Goal: Information Seeking & Learning: Learn about a topic

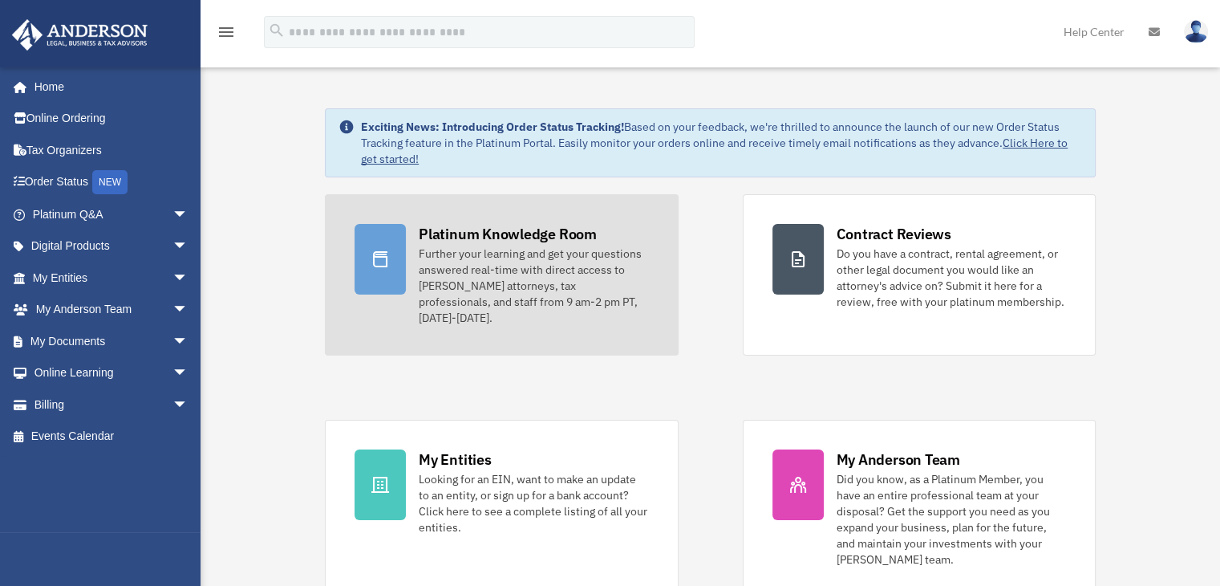
click at [478, 235] on div "Platinum Knowledge Room" at bounding box center [508, 234] width 178 height 20
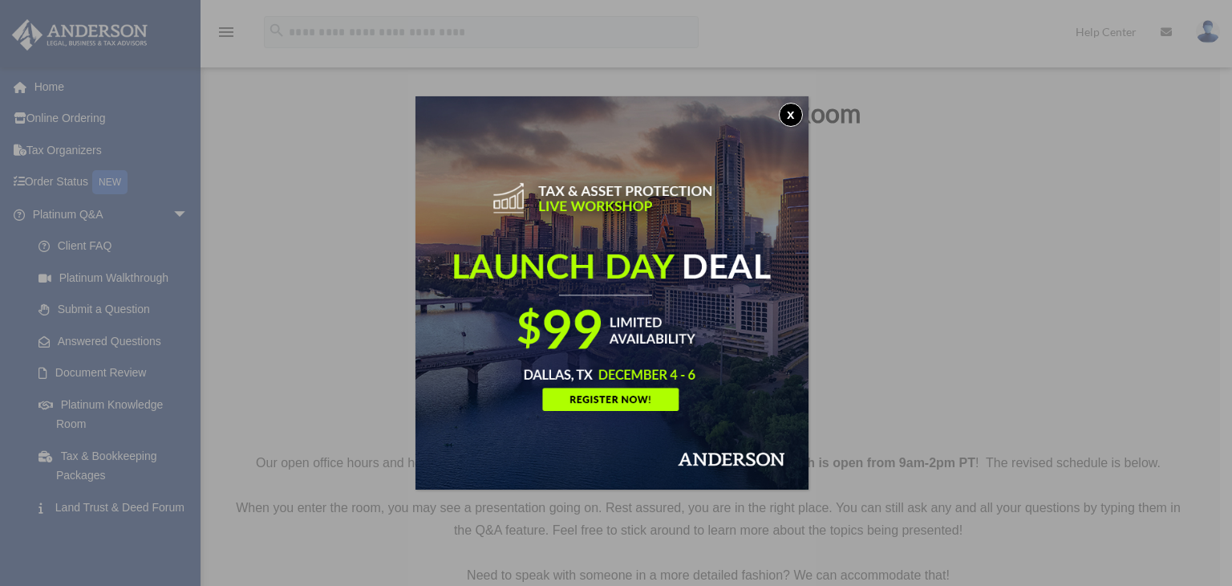
click at [793, 118] on button "x" at bounding box center [791, 115] width 24 height 24
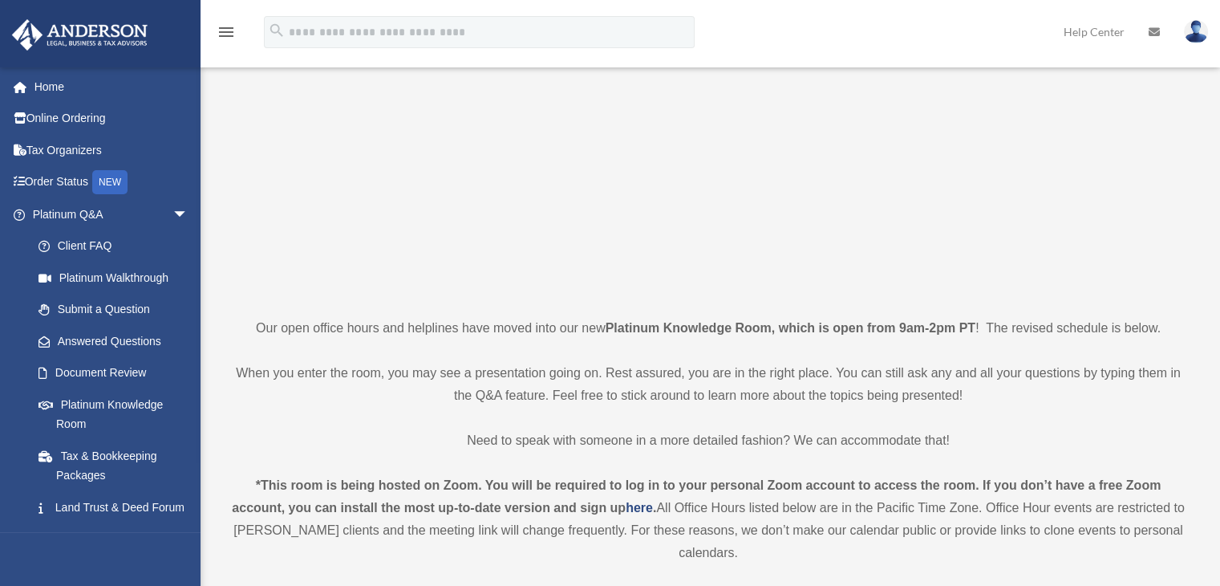
scroll to position [144, 0]
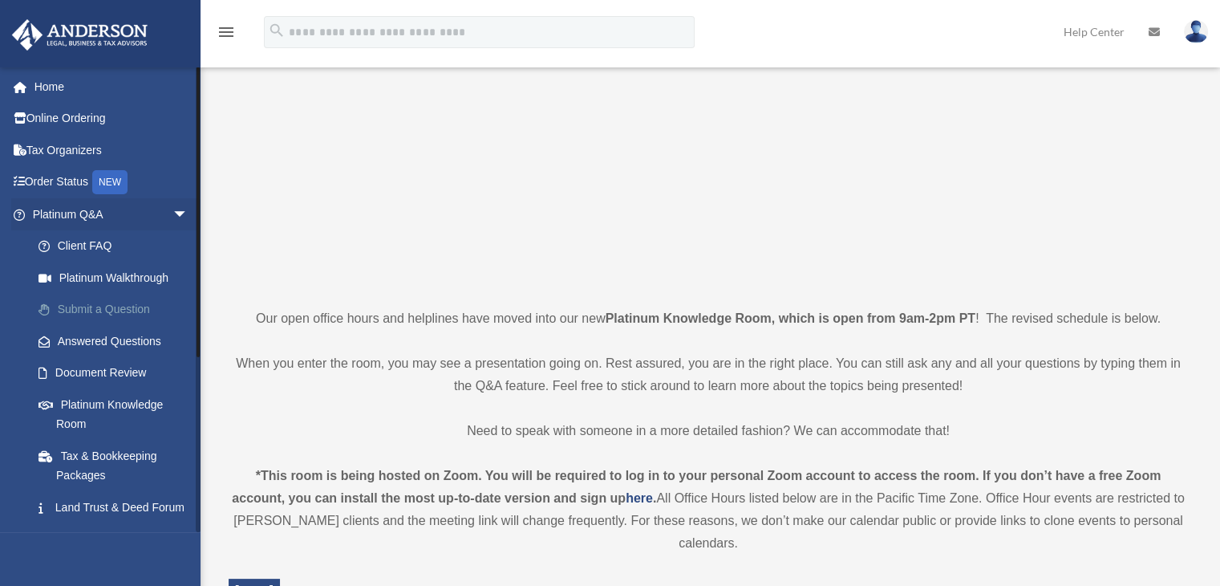
click at [107, 308] on link "Submit a Question" at bounding box center [117, 310] width 190 height 32
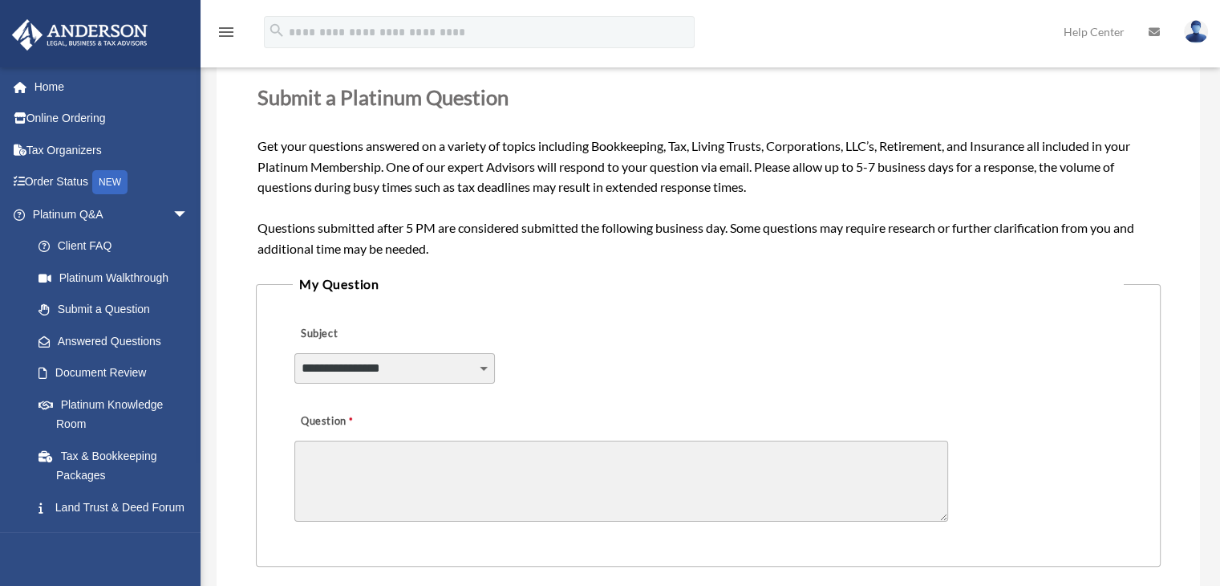
scroll to position [199, 0]
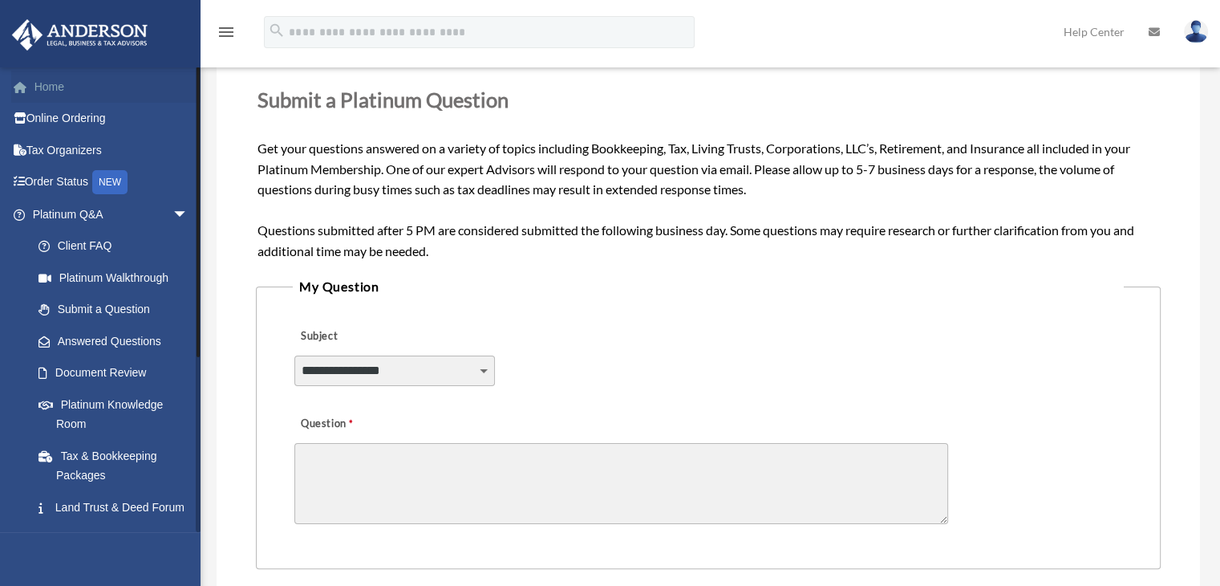
click at [51, 91] on link "Home" at bounding box center [111, 87] width 201 height 32
click at [54, 89] on link "Home" at bounding box center [111, 87] width 201 height 32
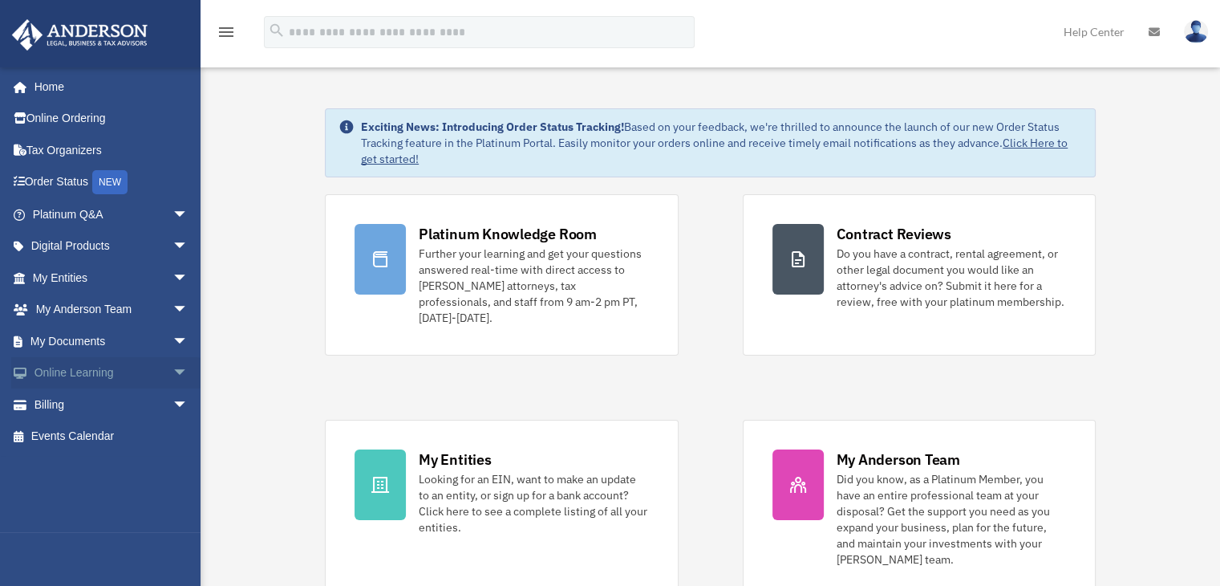
click at [82, 370] on link "Online Learning arrow_drop_down" at bounding box center [111, 373] width 201 height 32
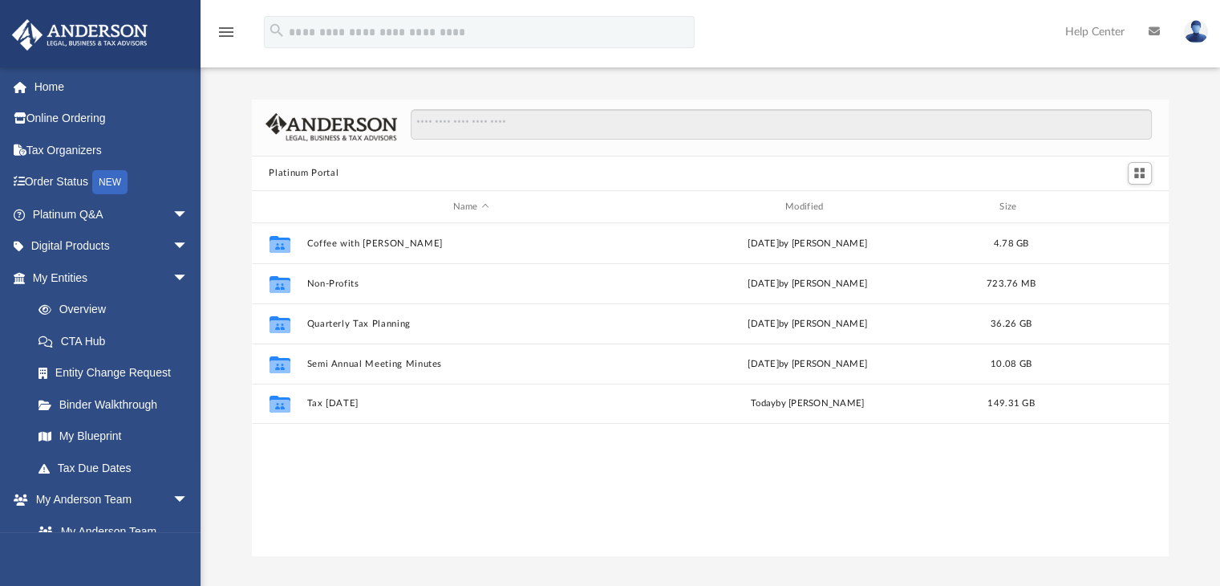
scroll to position [352, 905]
click at [144, 240] on link "Digital Products arrow_drop_down" at bounding box center [111, 246] width 201 height 32
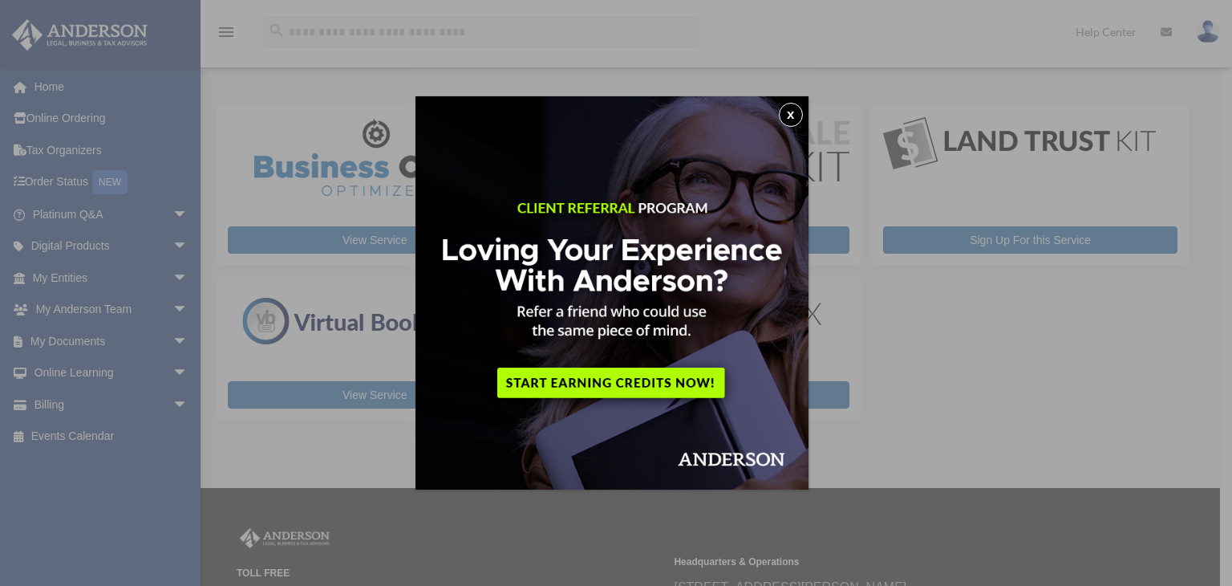
click at [793, 116] on button "x" at bounding box center [791, 115] width 24 height 24
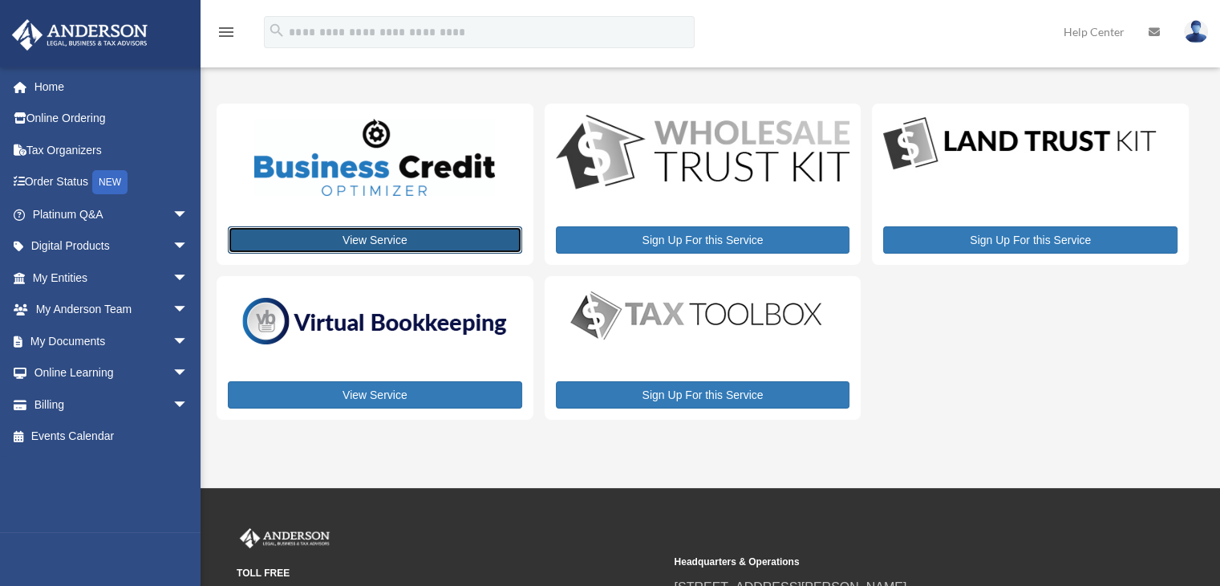
click at [376, 241] on link "View Service" at bounding box center [375, 239] width 294 height 27
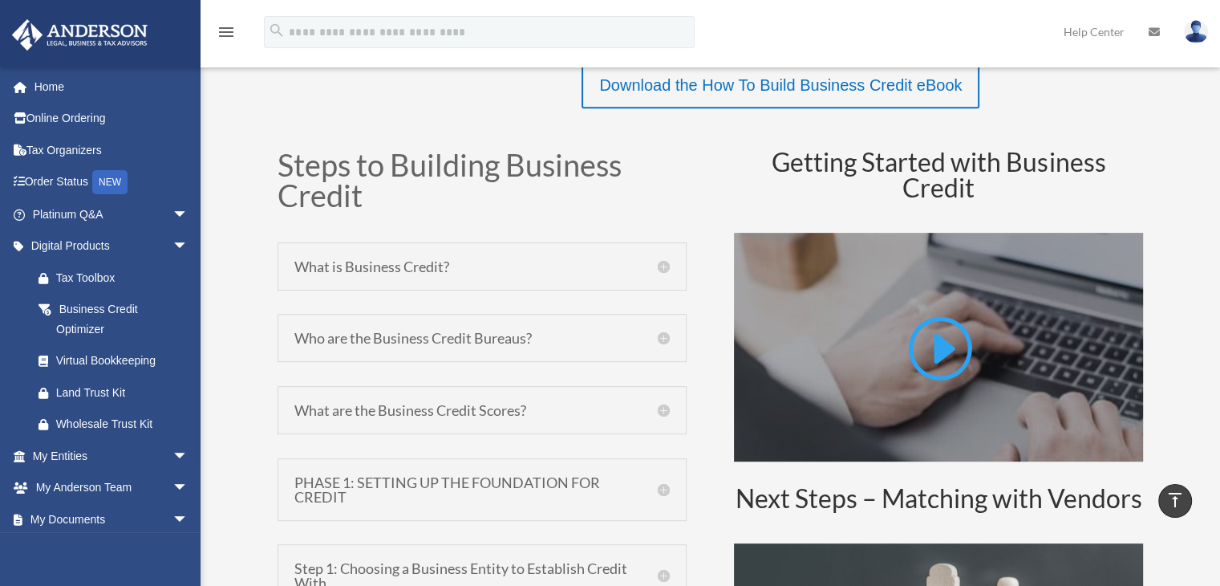
scroll to position [677, 0]
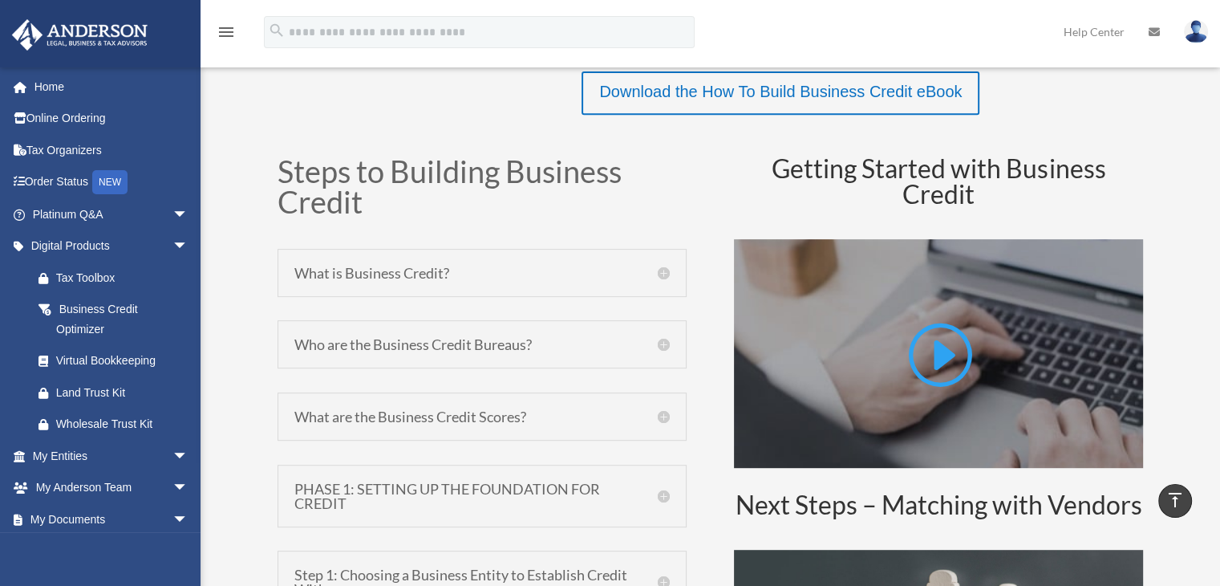
click at [667, 490] on h5 "PHASE 1: SETTING UP THE FOUNDATION FOR CREDIT" at bounding box center [481, 495] width 375 height 29
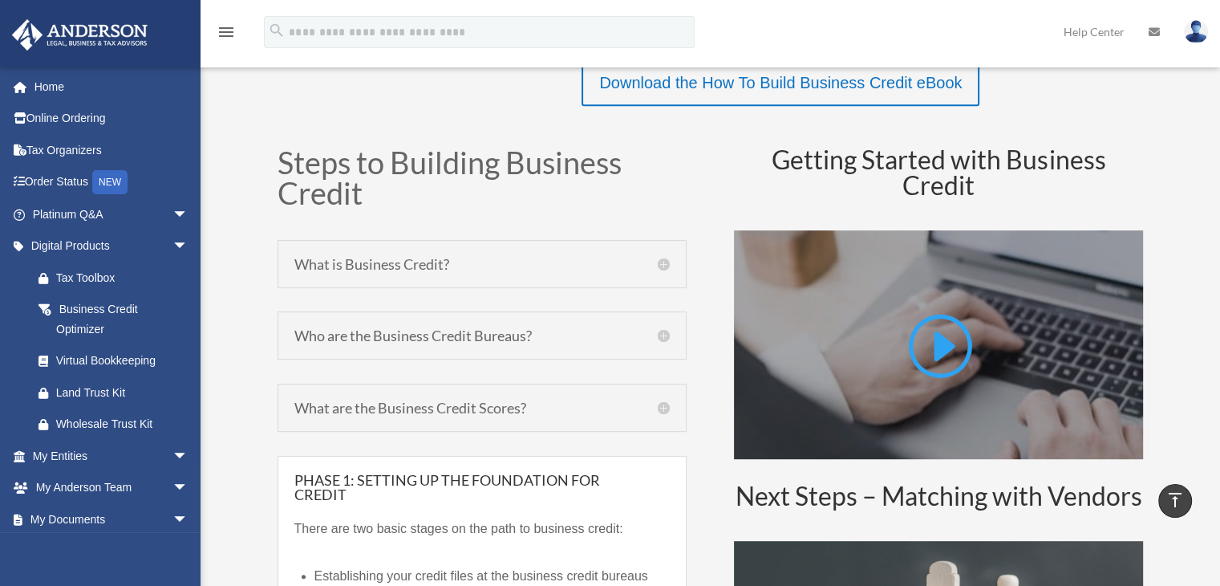
scroll to position [702, 0]
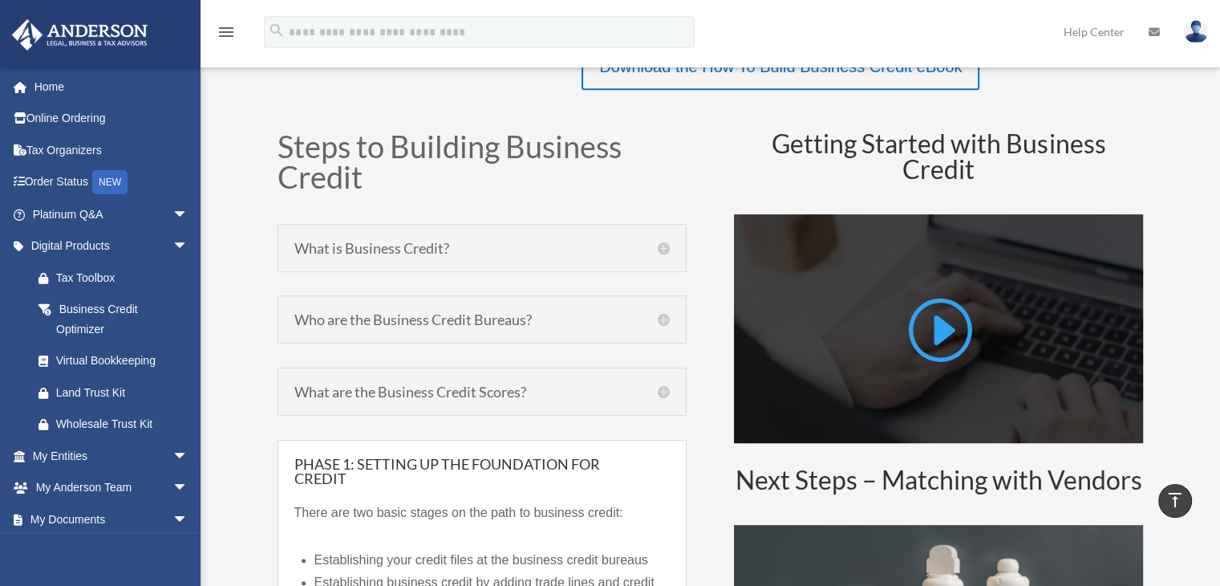
click at [945, 315] on link at bounding box center [938, 335] width 67 height 82
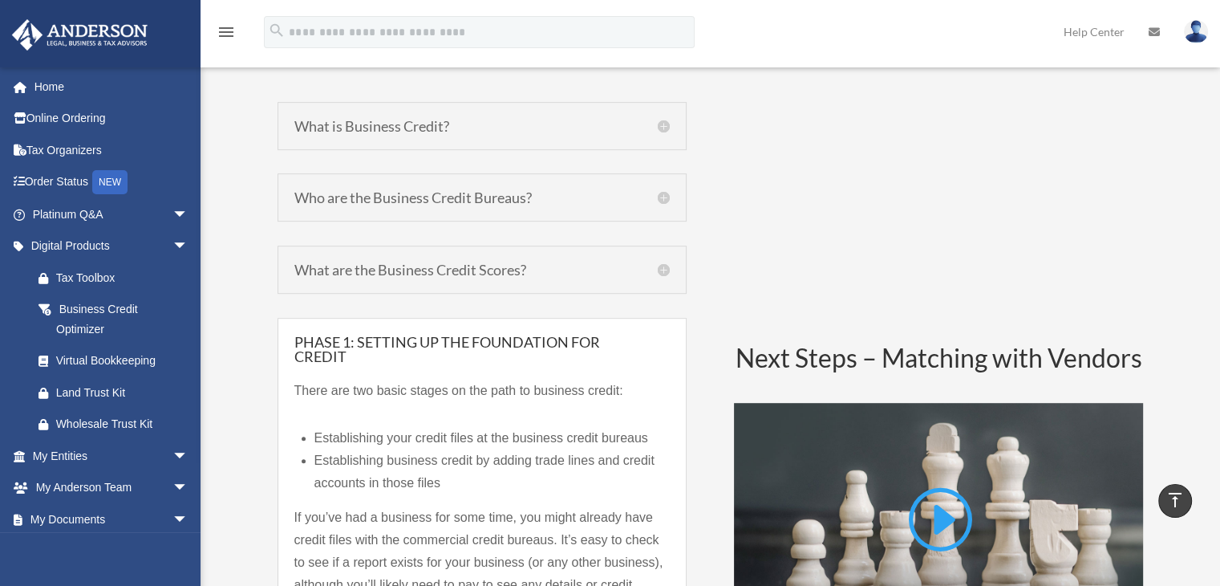
scroll to position [814, 0]
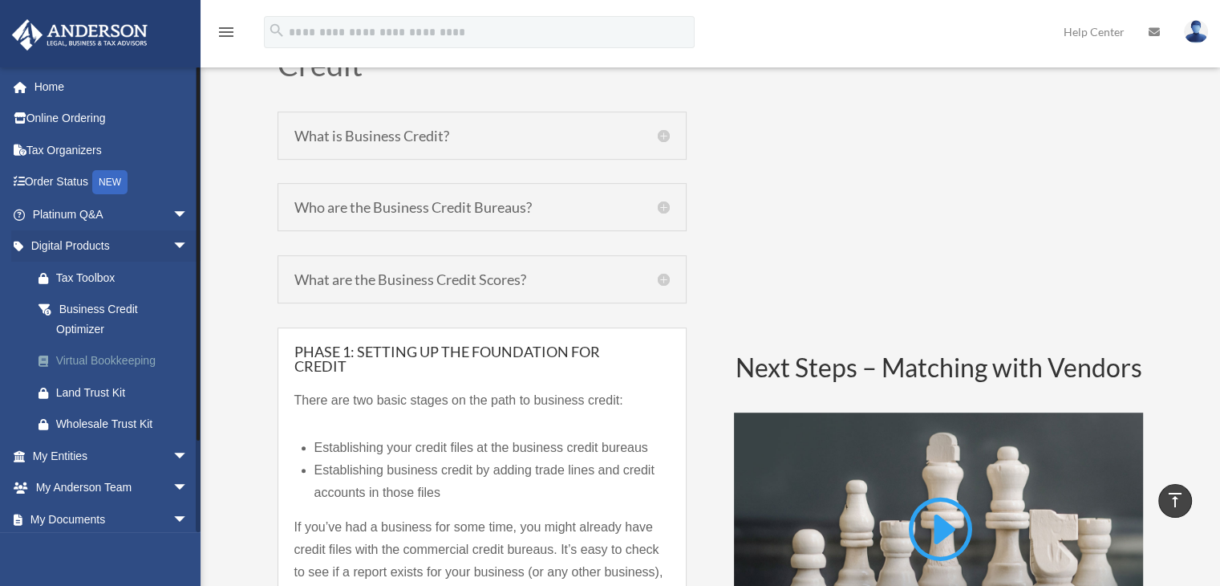
click at [109, 355] on div "Virtual Bookkeeping" at bounding box center [124, 361] width 136 height 20
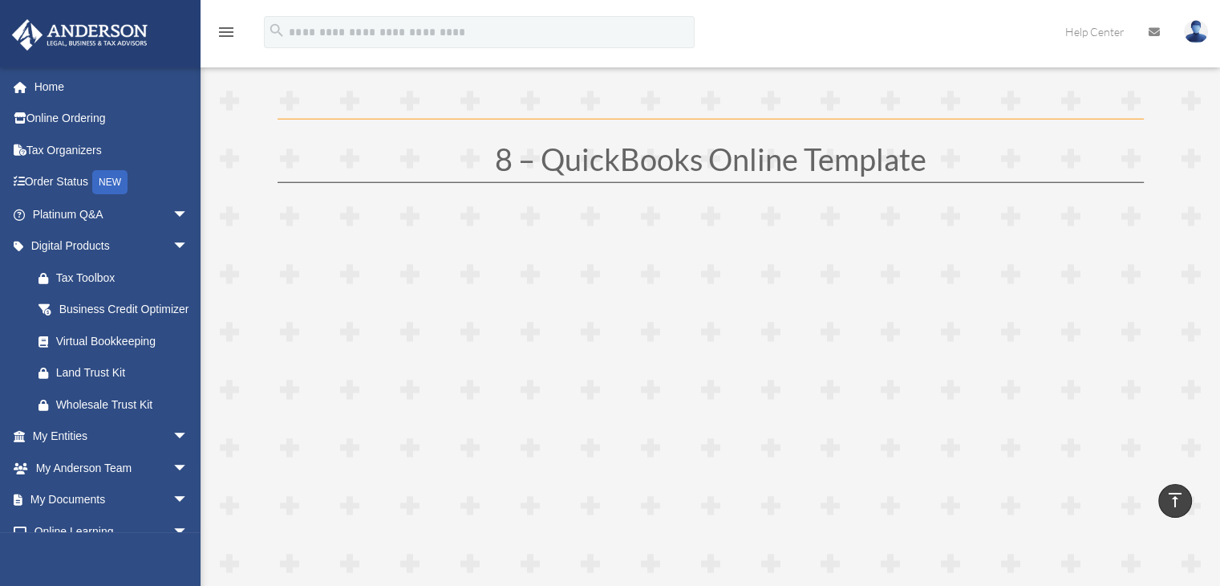
scroll to position [4171, 0]
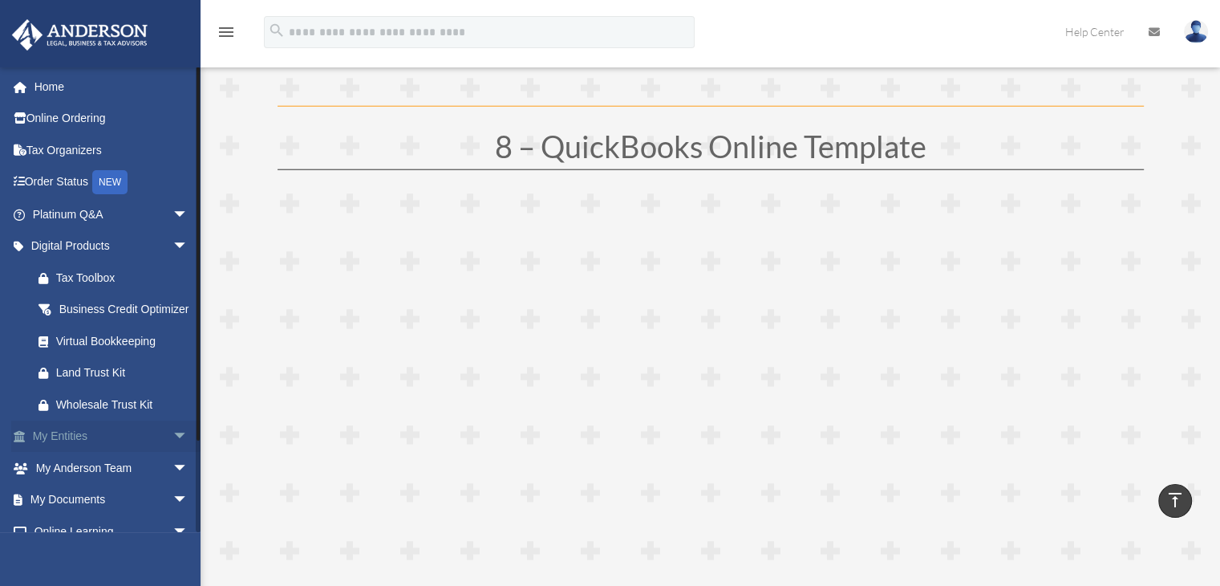
click at [112, 452] on link "My Entities arrow_drop_down" at bounding box center [111, 436] width 201 height 32
click at [172, 453] on span "arrow_drop_down" at bounding box center [188, 436] width 32 height 33
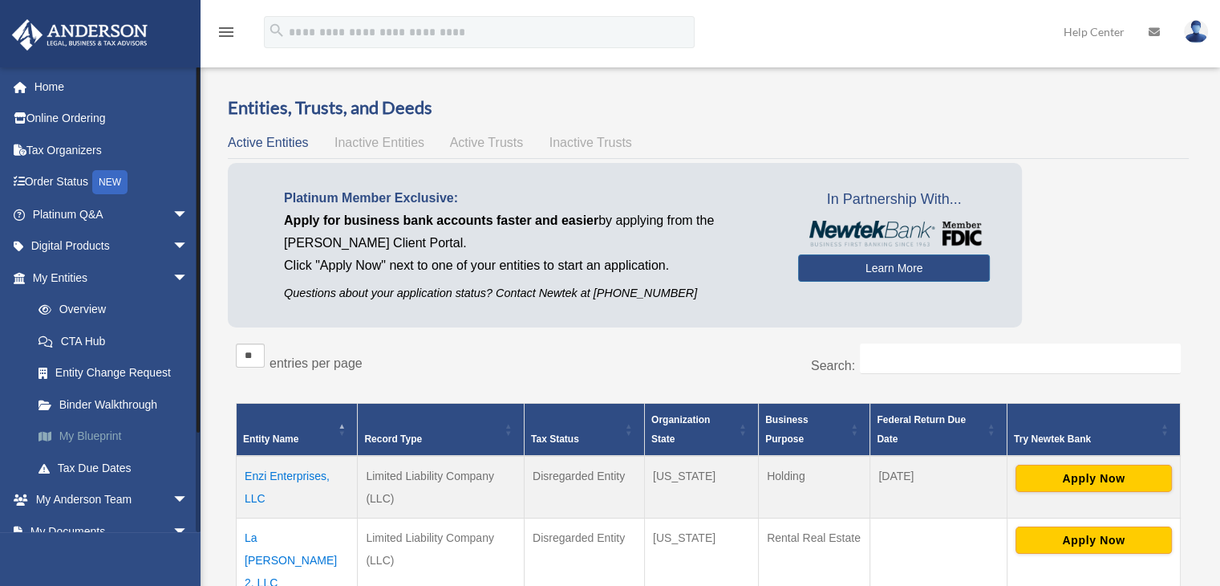
click at [112, 433] on link "My Blueprint" at bounding box center [117, 436] width 190 height 32
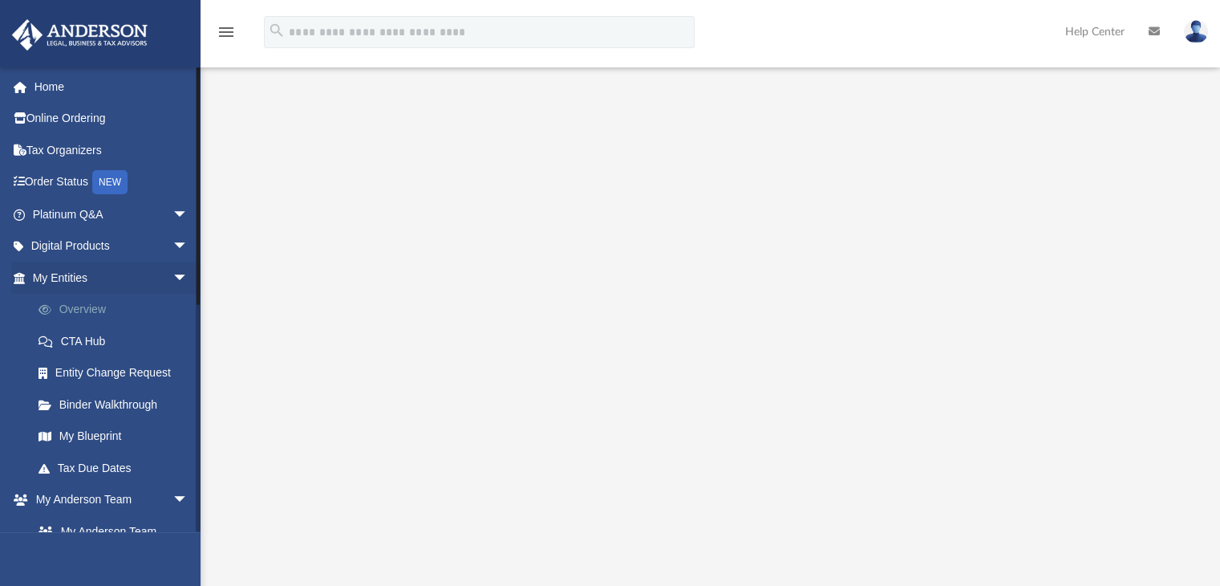
click at [97, 303] on link "Overview" at bounding box center [117, 310] width 190 height 32
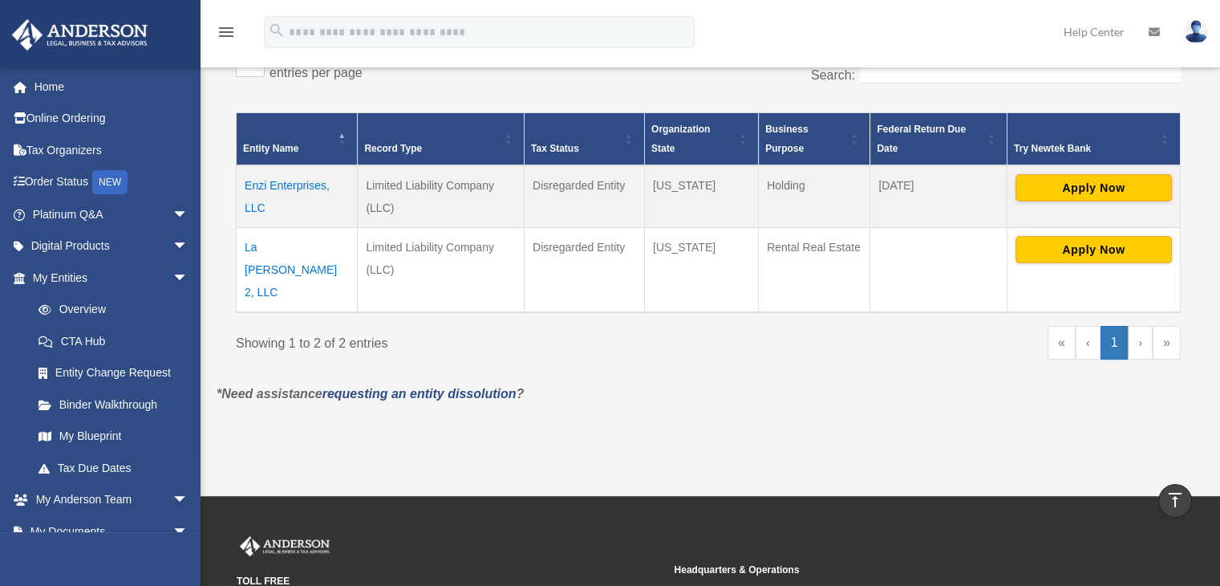
scroll to position [289, 0]
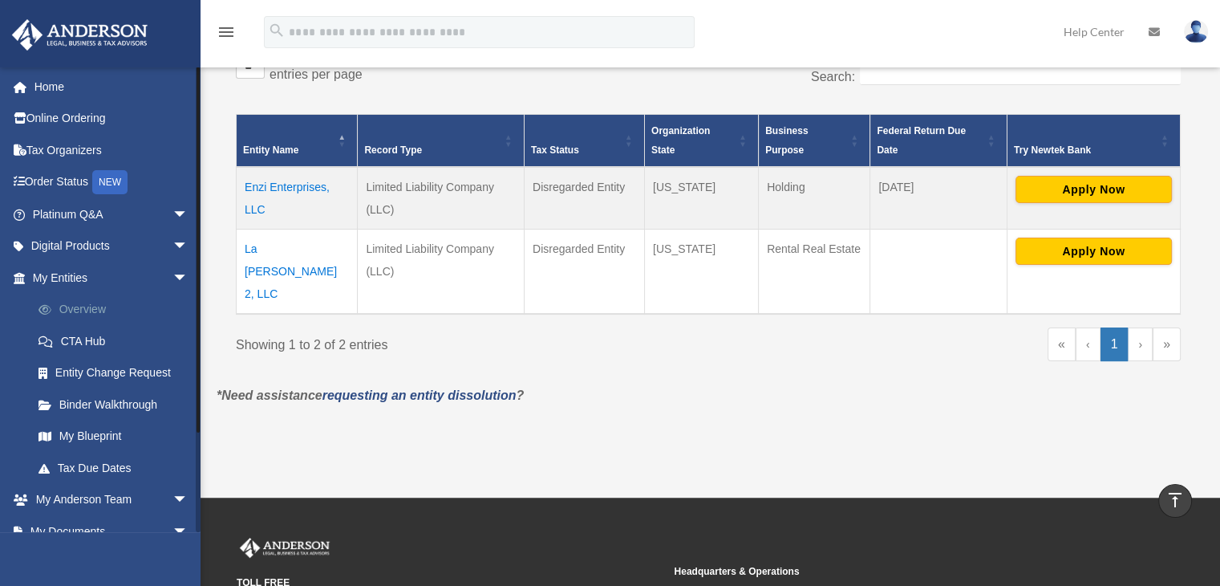
click at [71, 310] on link "Overview" at bounding box center [117, 310] width 190 height 32
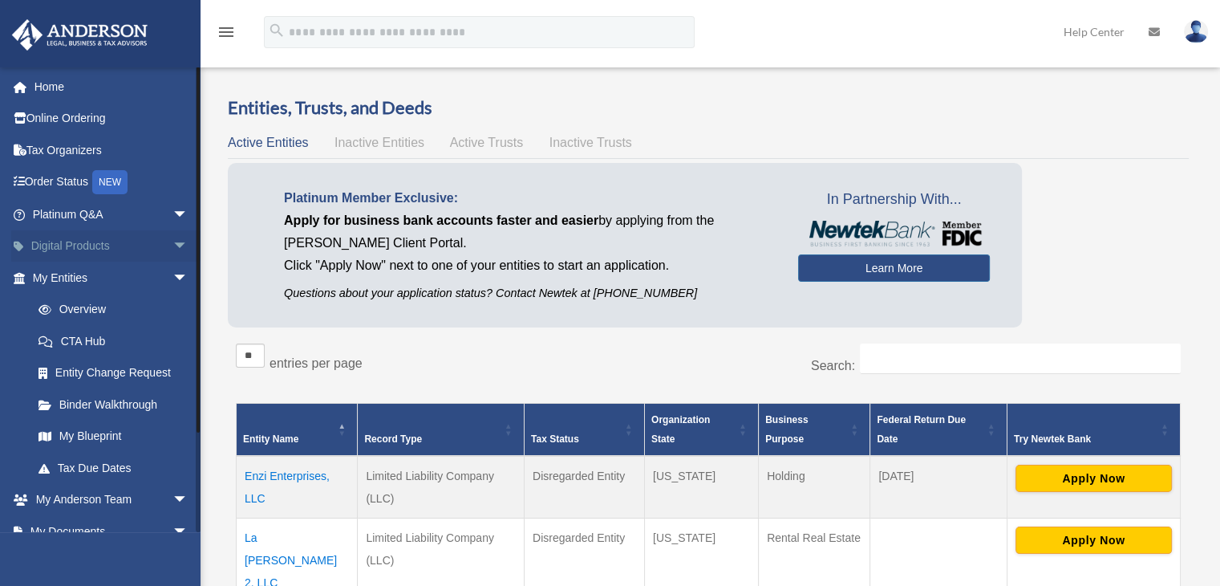
click at [75, 245] on link "Digital Products arrow_drop_down" at bounding box center [111, 246] width 201 height 32
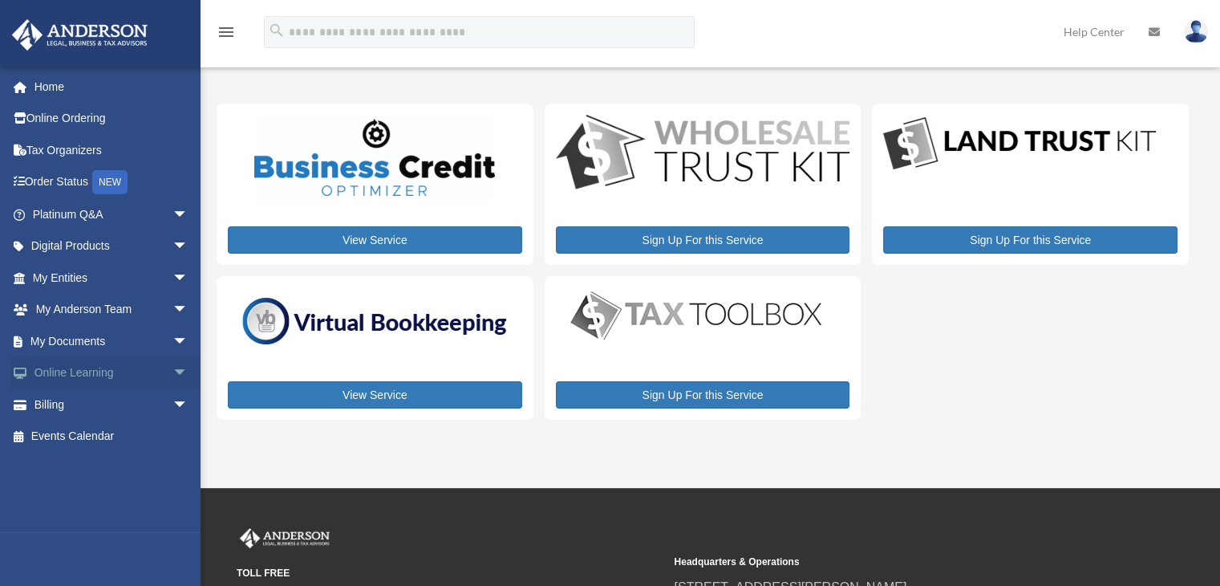
click at [172, 375] on span "arrow_drop_down" at bounding box center [188, 373] width 32 height 33
click at [107, 466] on link "Resources" at bounding box center [117, 468] width 190 height 32
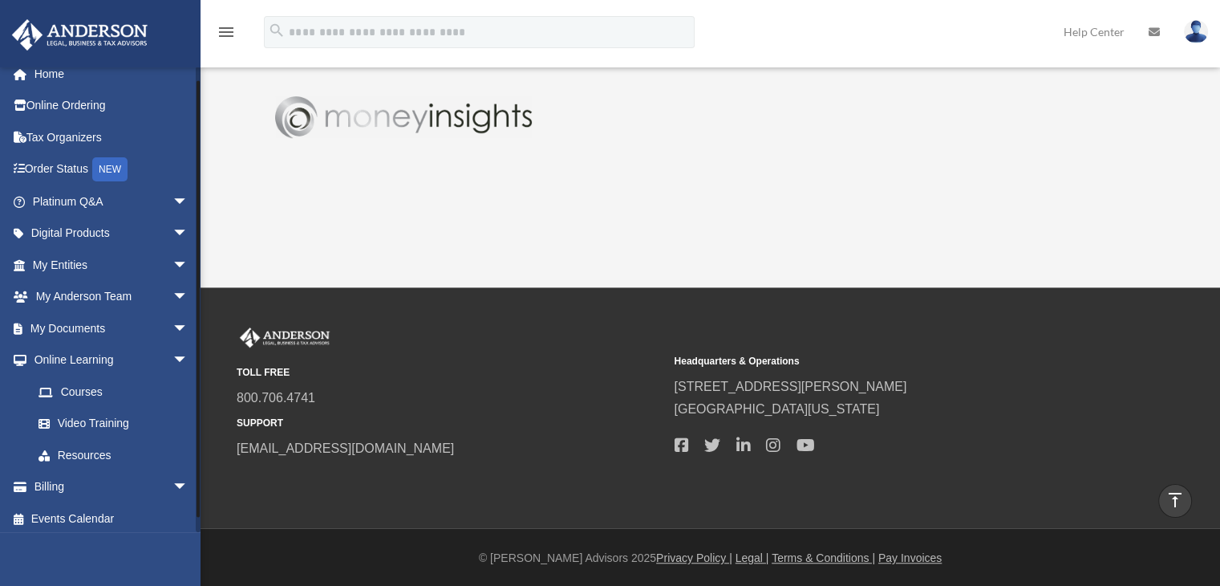
scroll to position [18, 0]
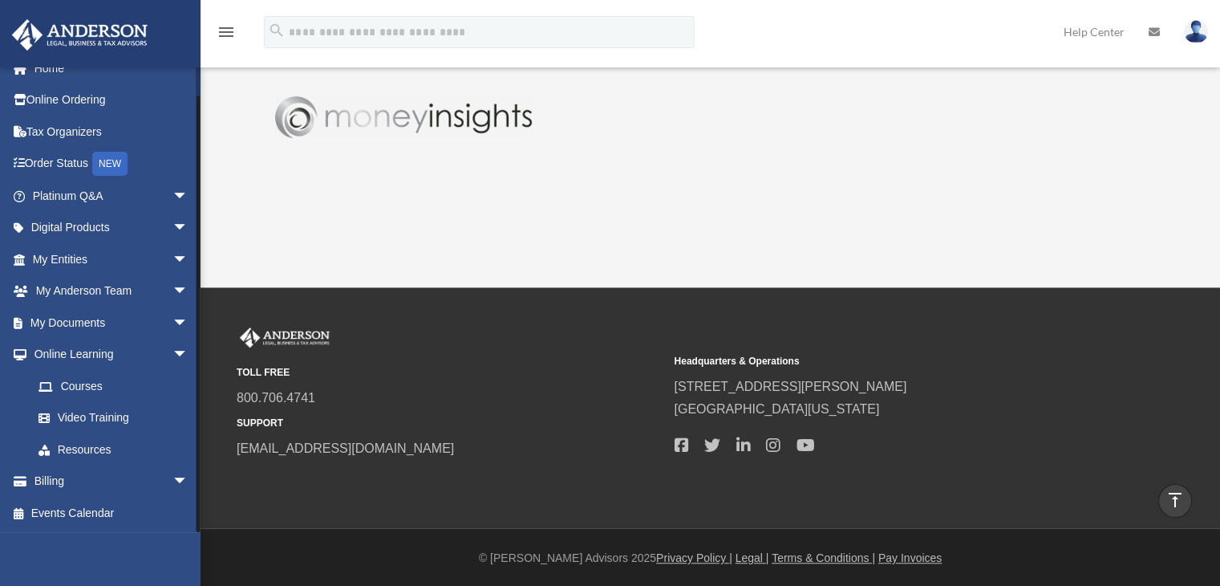
drag, startPoint x: 197, startPoint y: 383, endPoint x: 204, endPoint y: 499, distance: 116.5
click at [68, 515] on link "Events Calendar" at bounding box center [111, 513] width 201 height 32
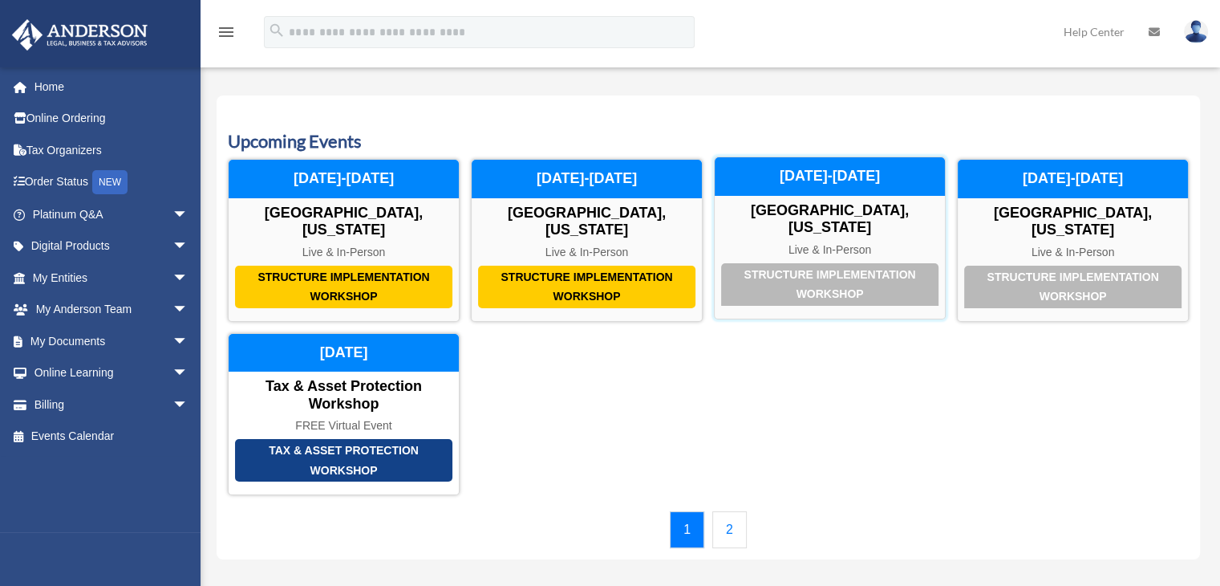
click at [836, 243] on div "Live & In-Person" at bounding box center [830, 250] width 230 height 14
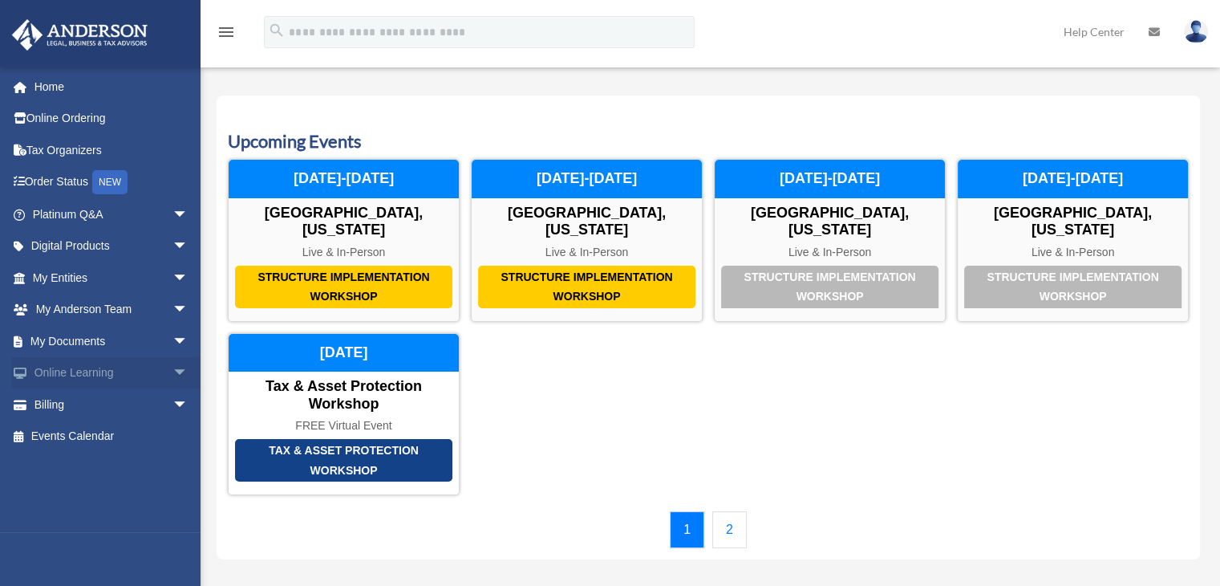
click at [67, 380] on link "Online Learning arrow_drop_down" at bounding box center [111, 373] width 201 height 32
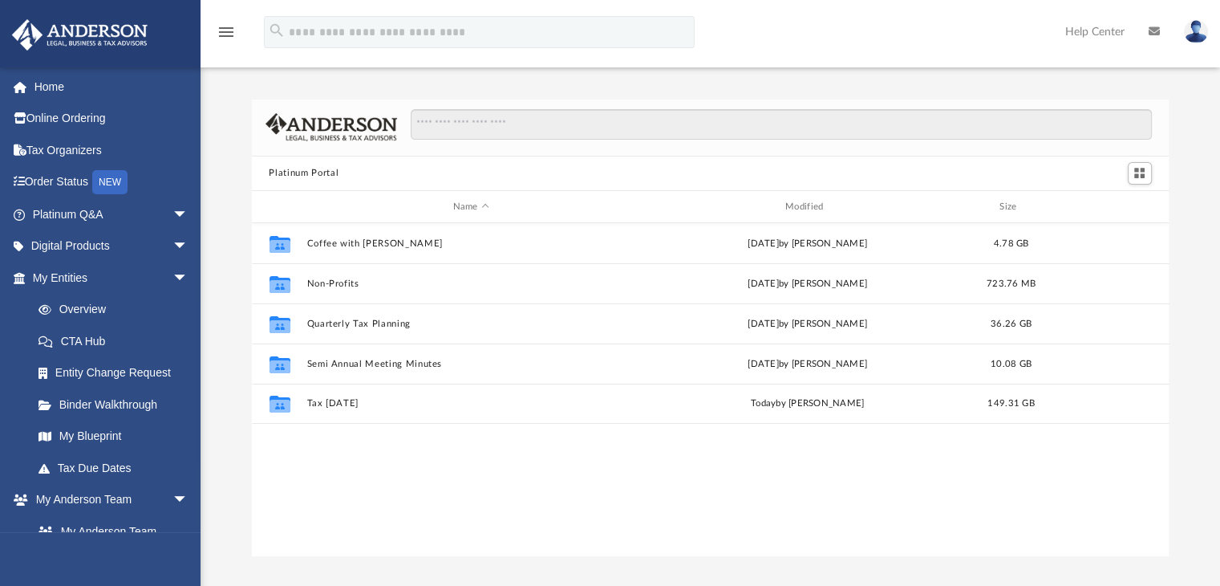
scroll to position [352, 905]
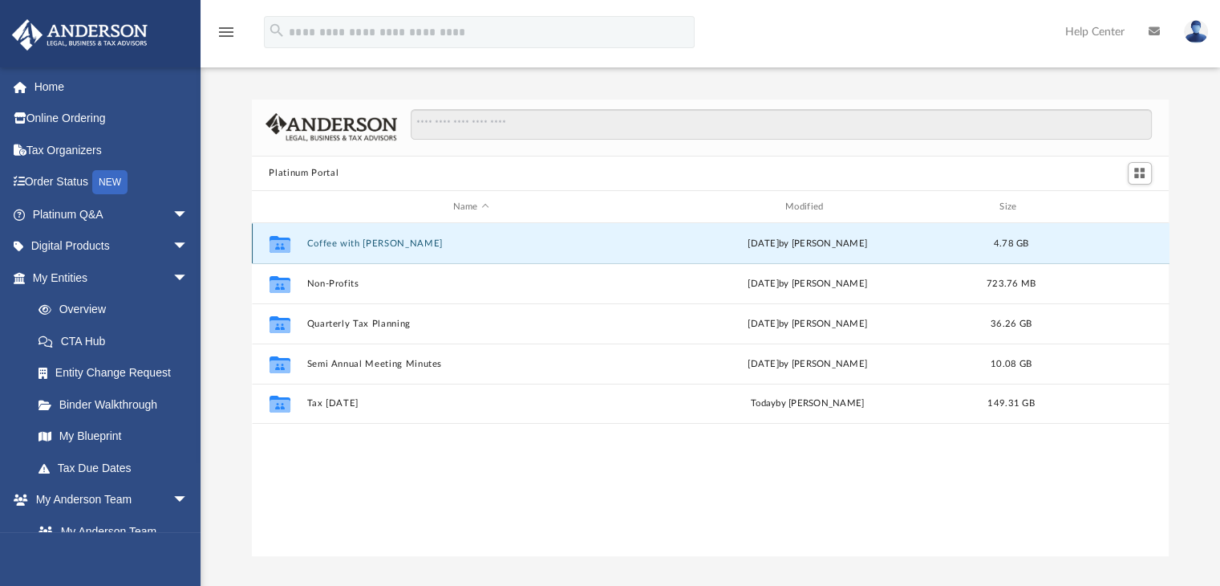
click at [337, 244] on button "Coffee with Carl" at bounding box center [470, 243] width 329 height 10
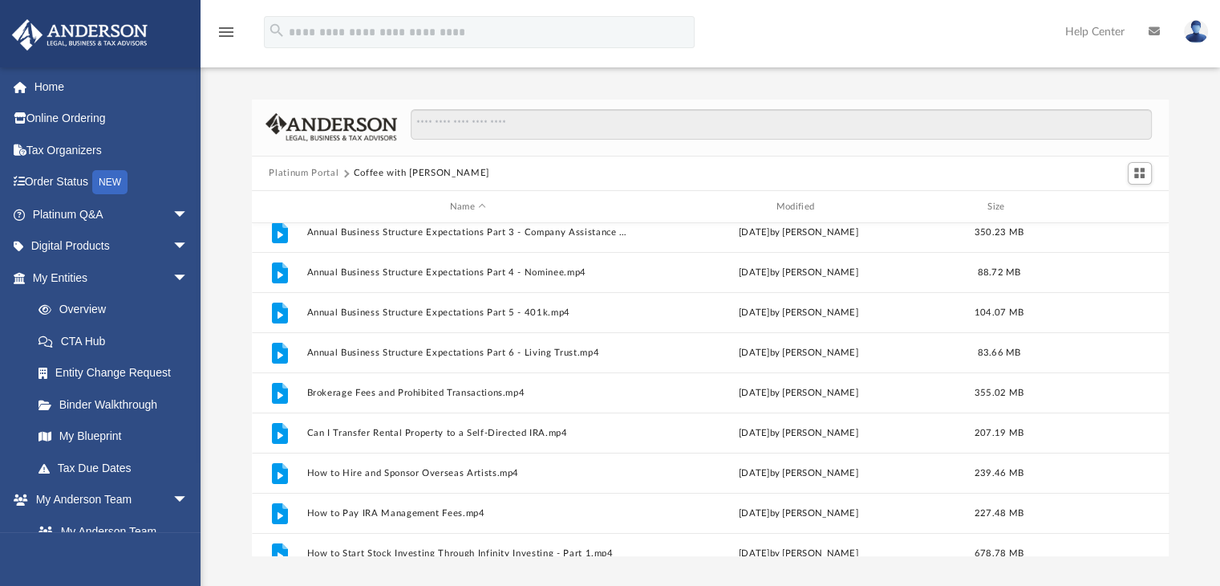
scroll to position [0, 0]
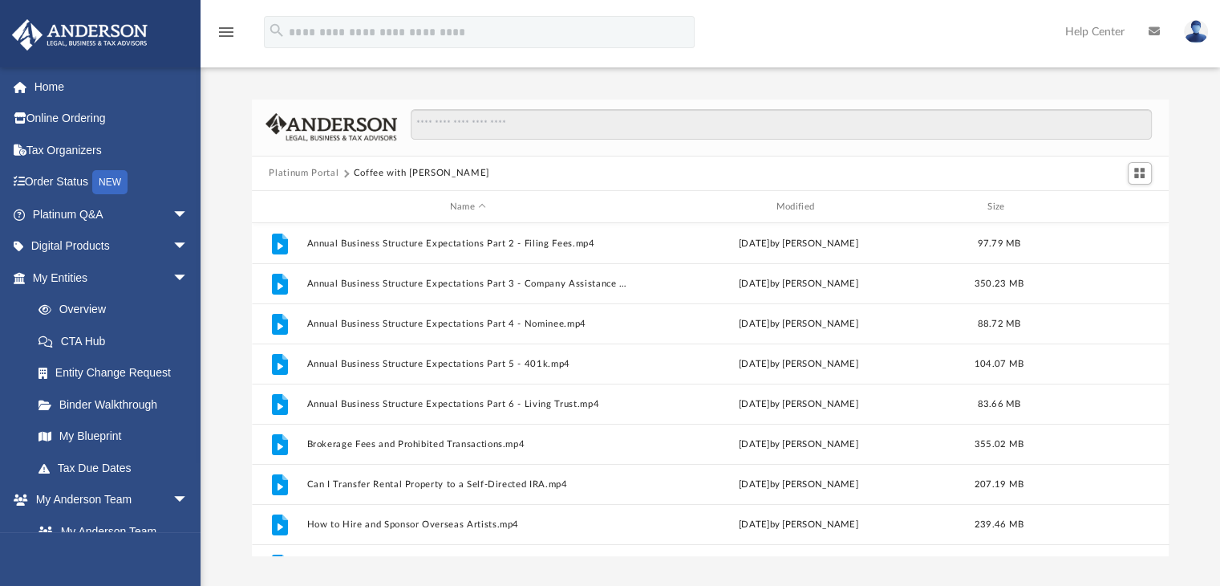
click at [375, 174] on button "Coffee with Carl" at bounding box center [422, 173] width 136 height 14
click at [311, 168] on button "Platinum Portal" at bounding box center [304, 173] width 70 height 14
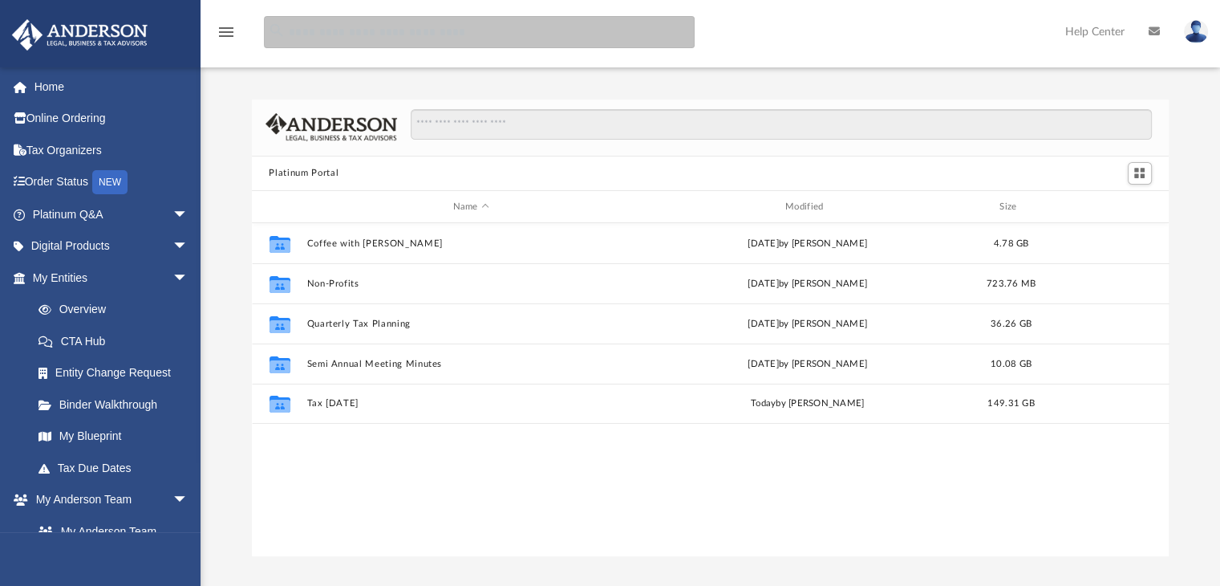
click at [353, 36] on input "search" at bounding box center [479, 32] width 431 height 32
type input "*"
type input "**********"
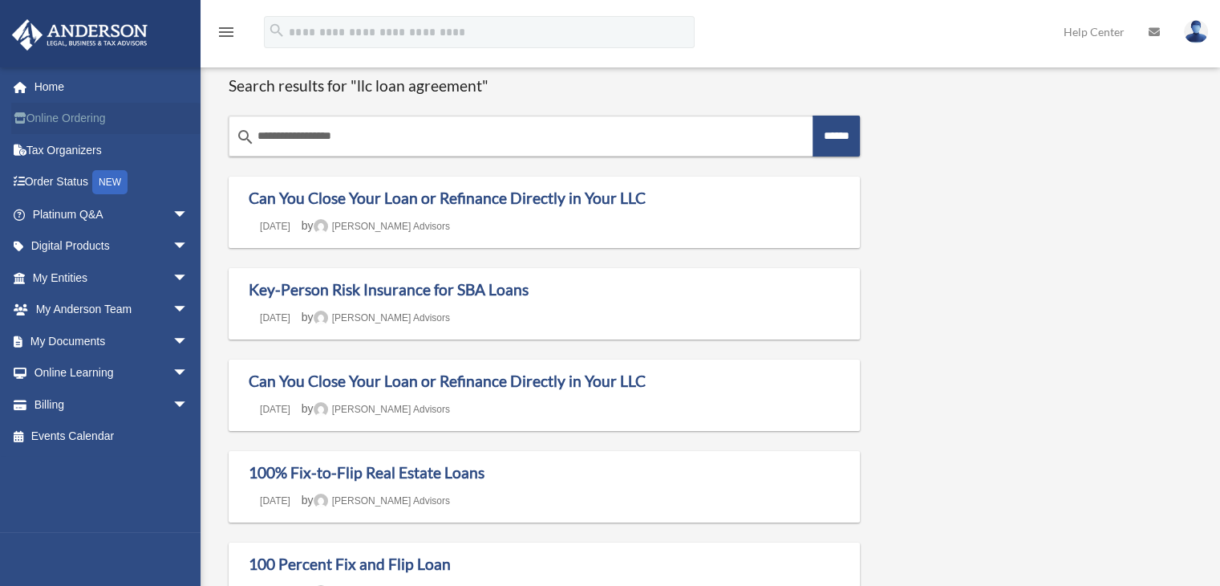
click at [75, 118] on link "Online Ordering" at bounding box center [111, 119] width 201 height 32
